Goal: Communication & Community: Answer question/provide support

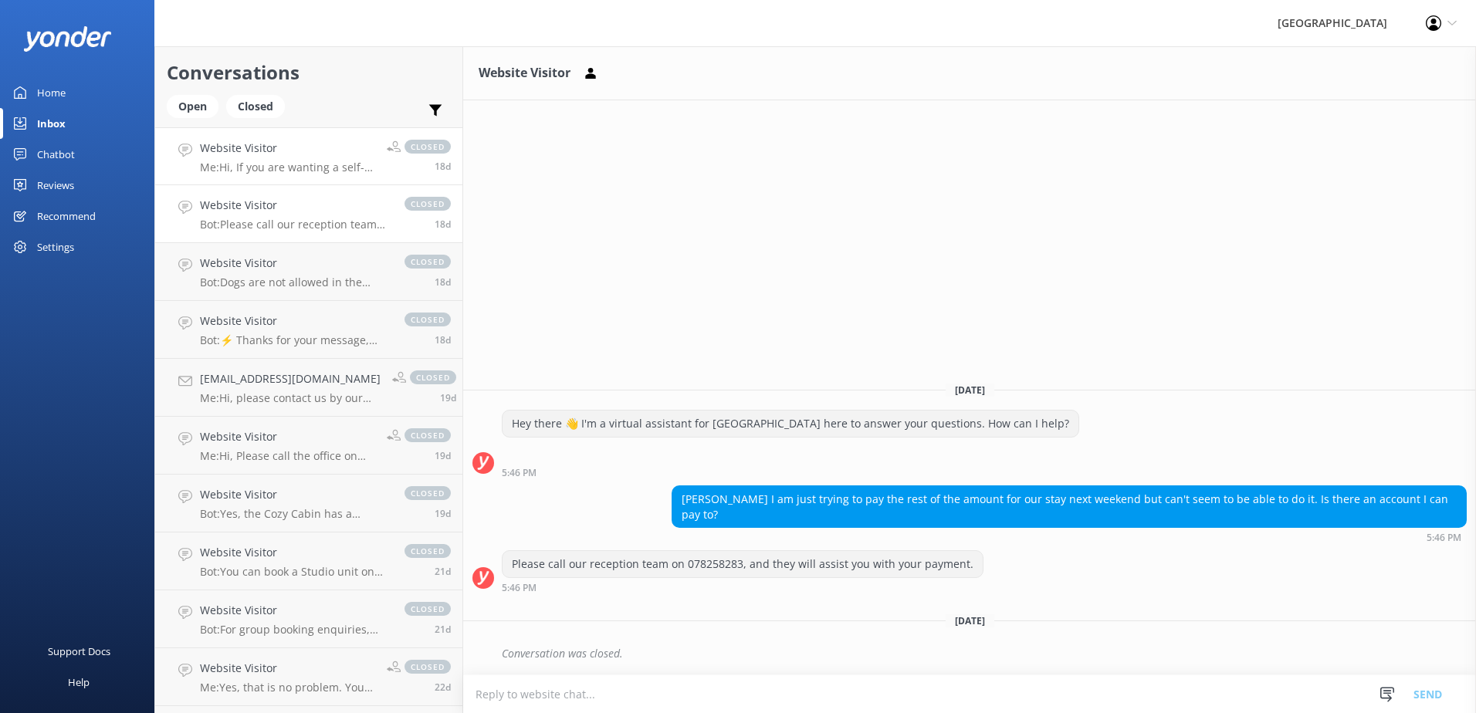
click at [315, 143] on h4 "Website Visitor" at bounding box center [287, 148] width 175 height 17
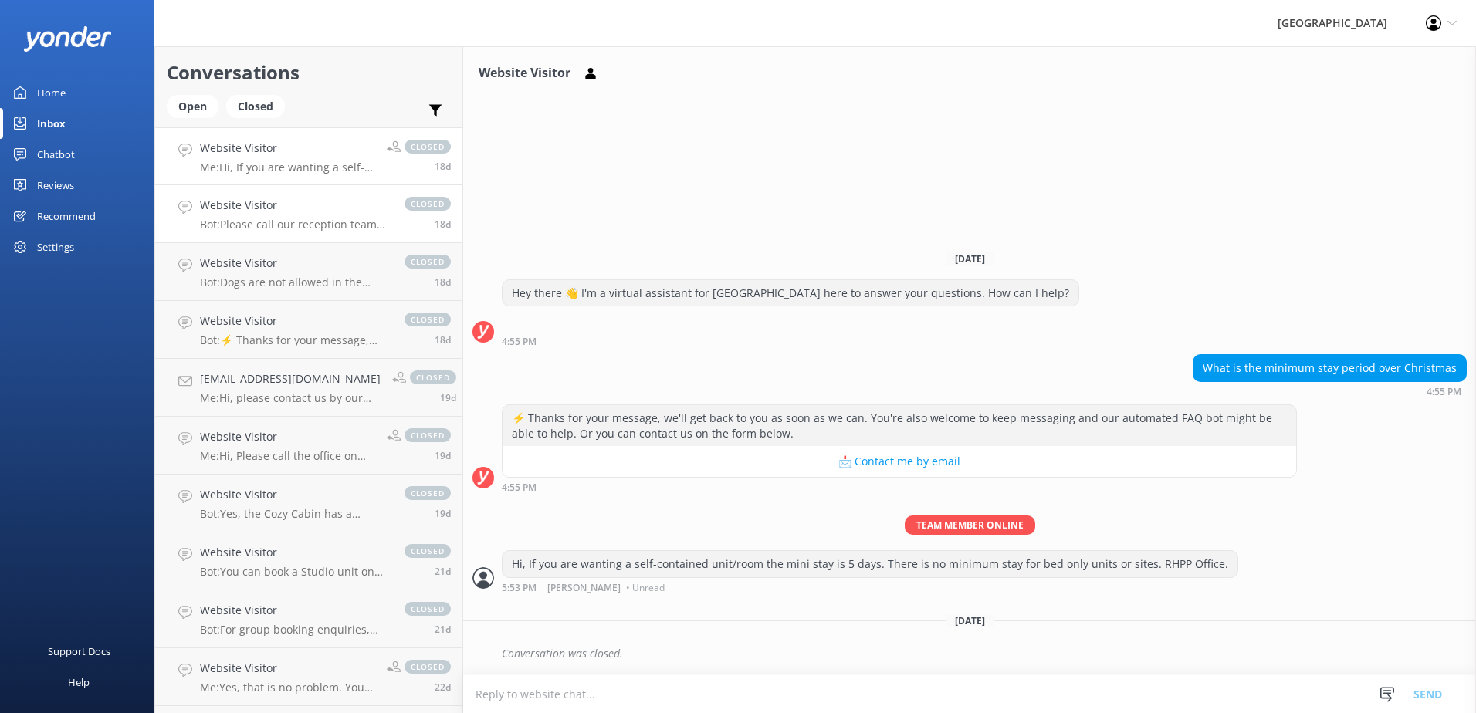
click at [334, 208] on h4 "Website Visitor" at bounding box center [294, 205] width 189 height 17
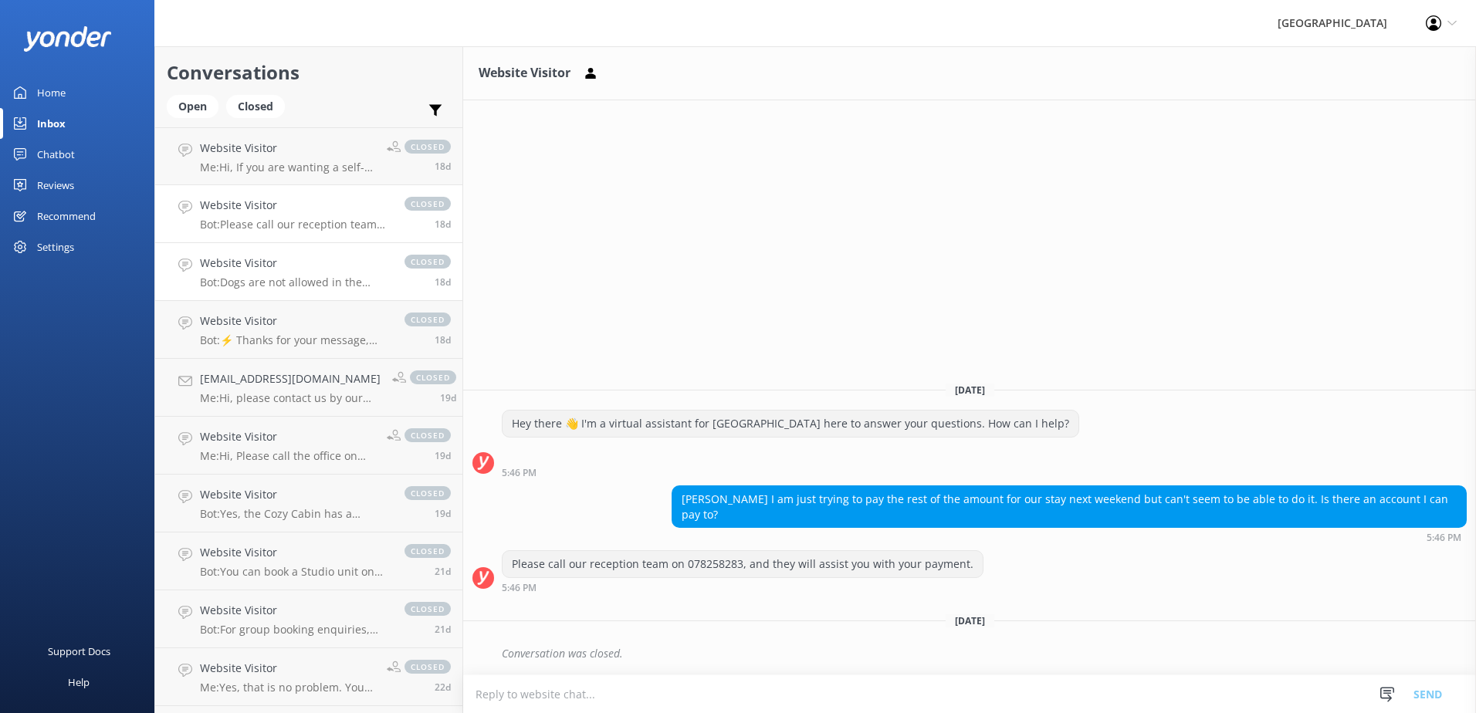
click at [334, 267] on h4 "Website Visitor" at bounding box center [294, 263] width 189 height 17
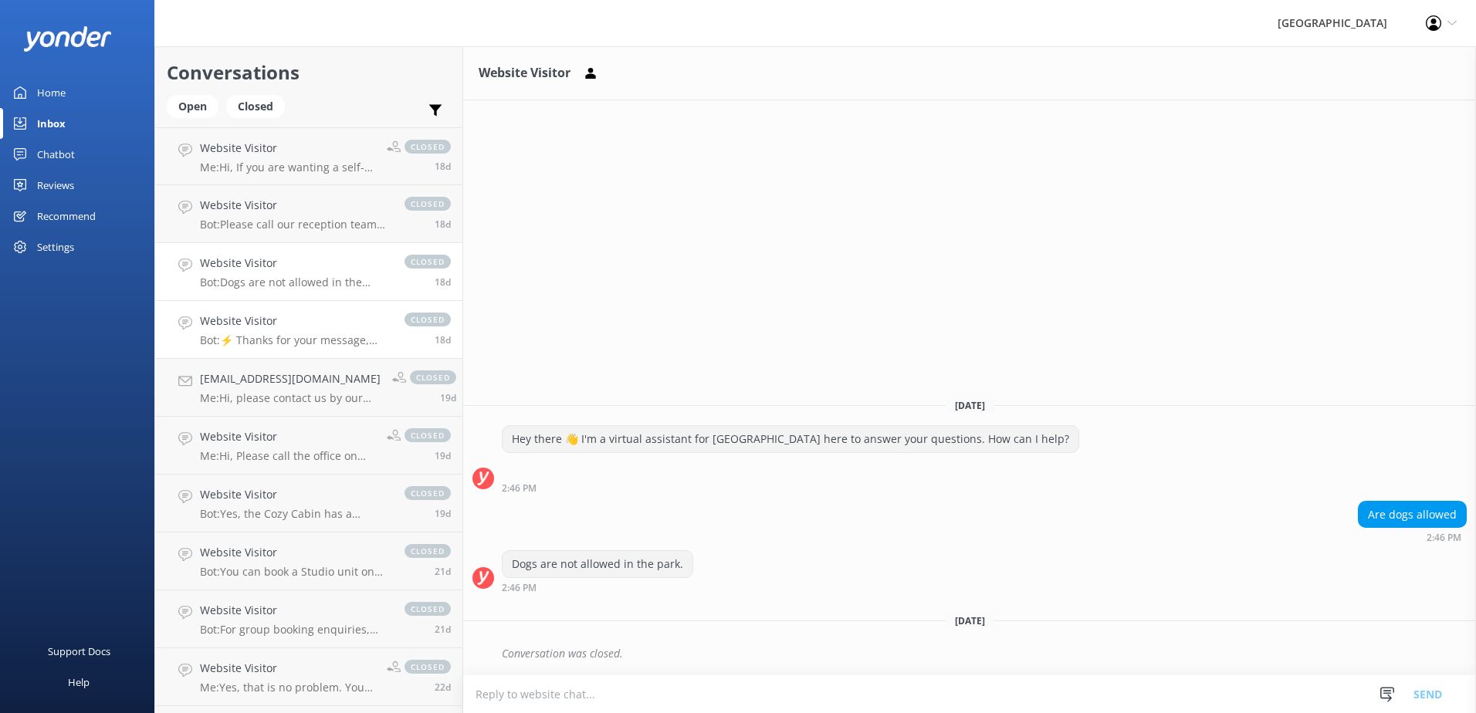
click at [341, 334] on p "Bot: ⚡ Thanks for your message, we'll get back to you as soon as we can. You're…" at bounding box center [294, 341] width 189 height 14
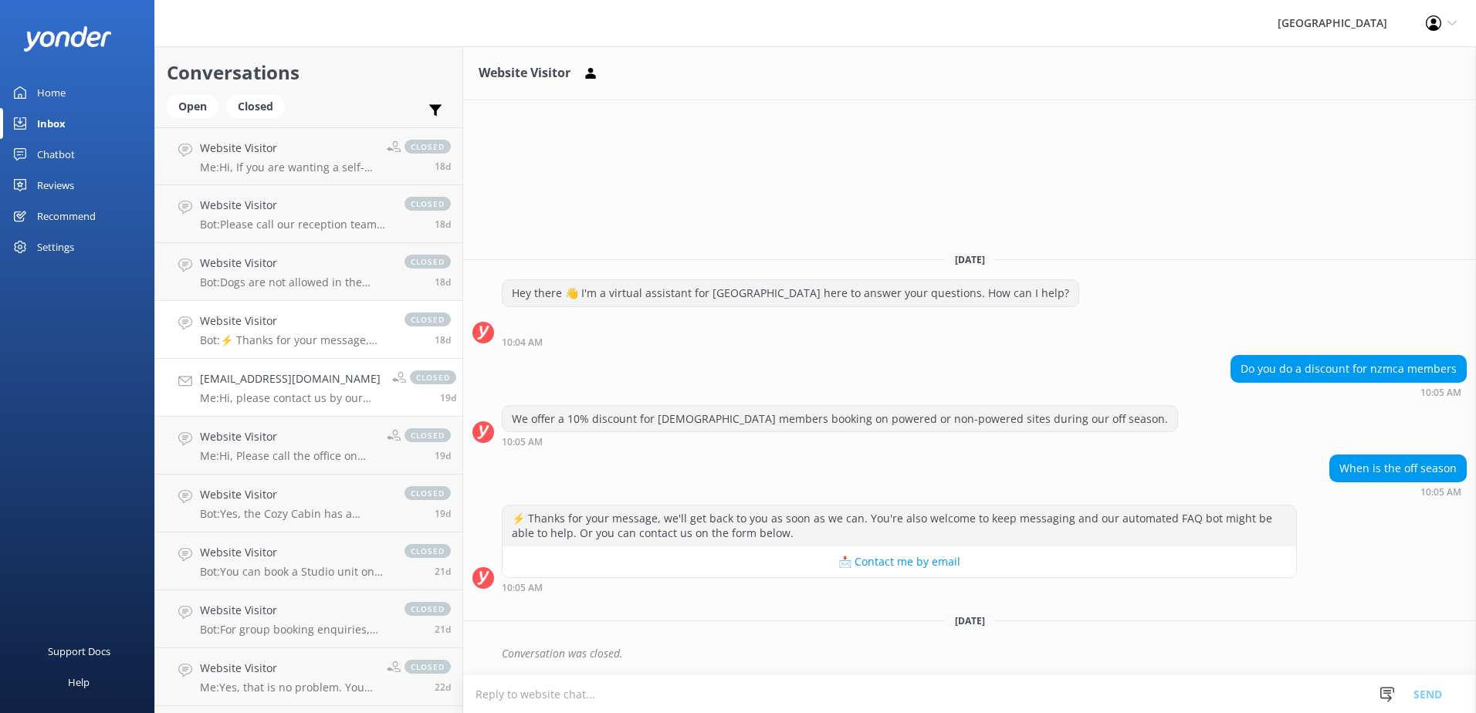
click at [341, 375] on h4 "[EMAIL_ADDRESS][DOMAIN_NAME]" at bounding box center [290, 379] width 181 height 17
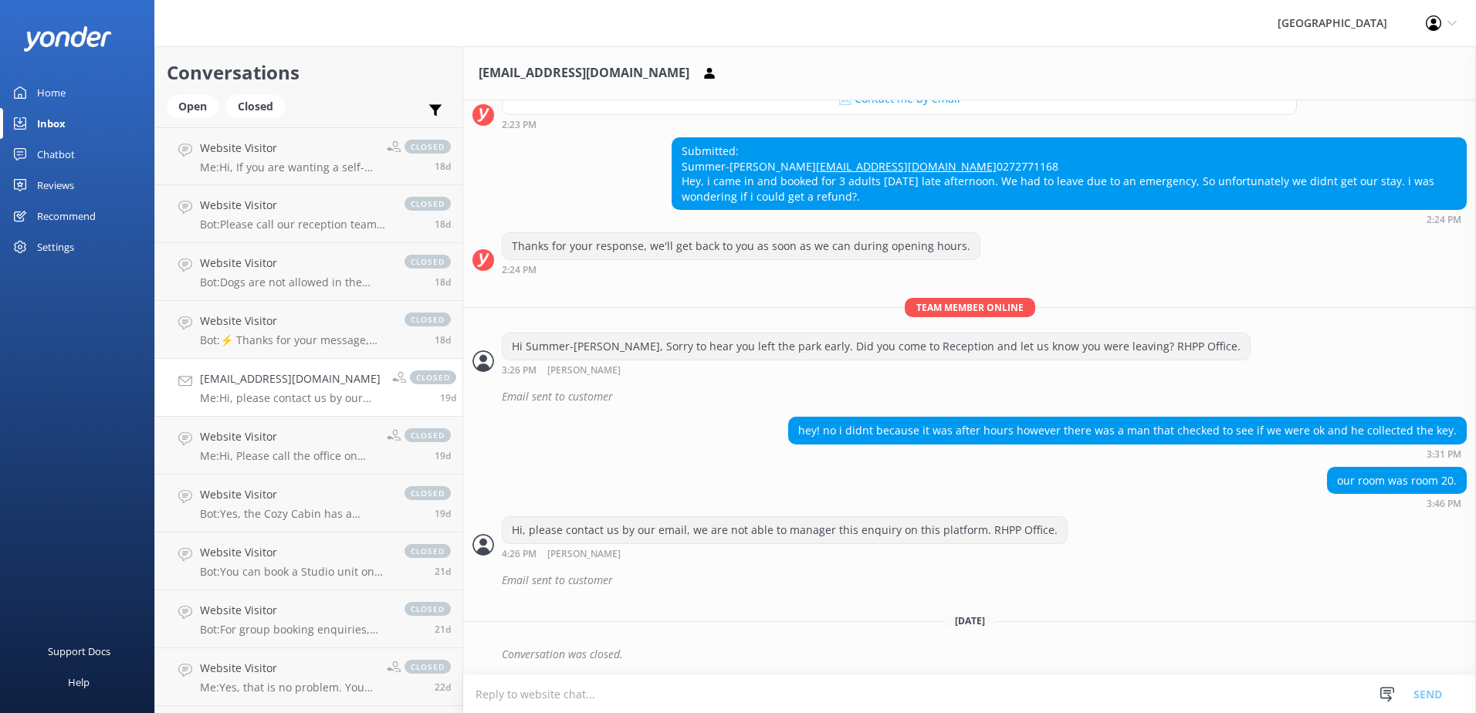
scroll to position [256, 0]
